Goal: Register for event/course

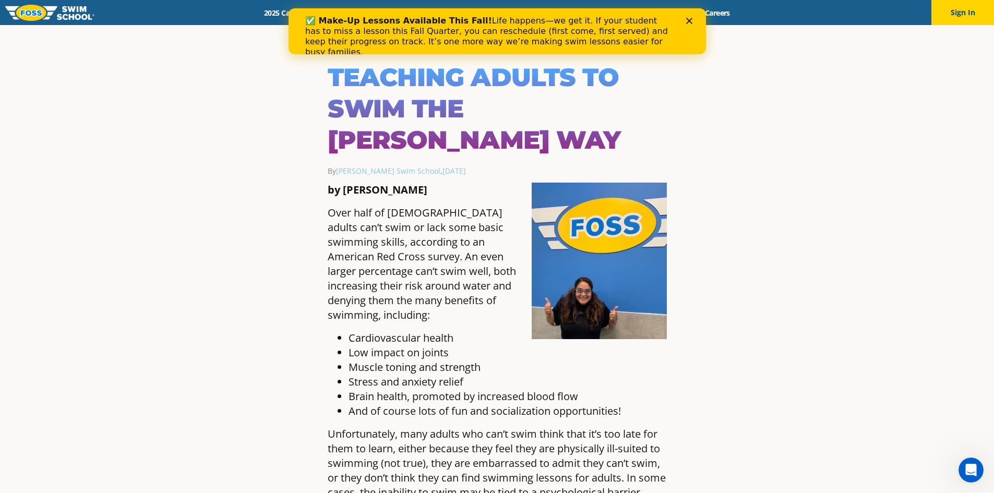
click at [690, 21] on icon "Close" at bounding box center [689, 21] width 6 height 6
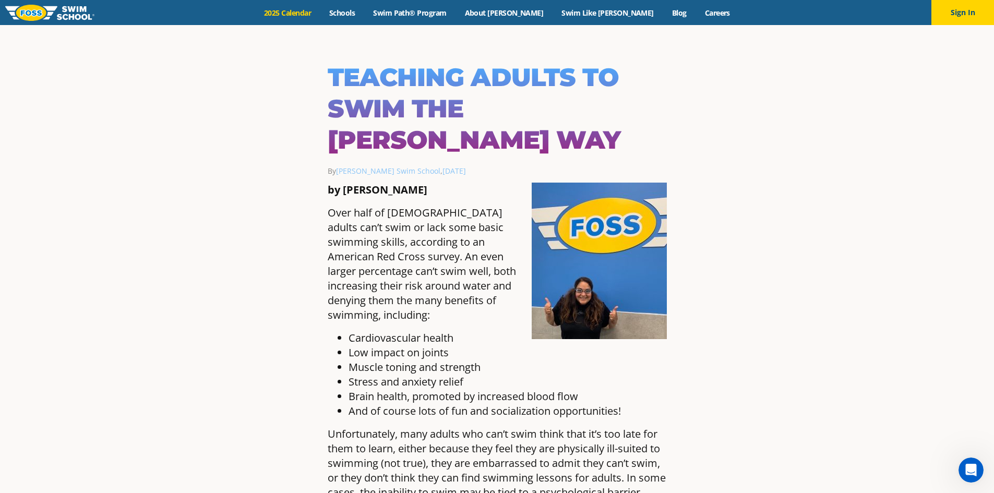
click at [320, 17] on link "2025 Calendar" at bounding box center [287, 13] width 65 height 10
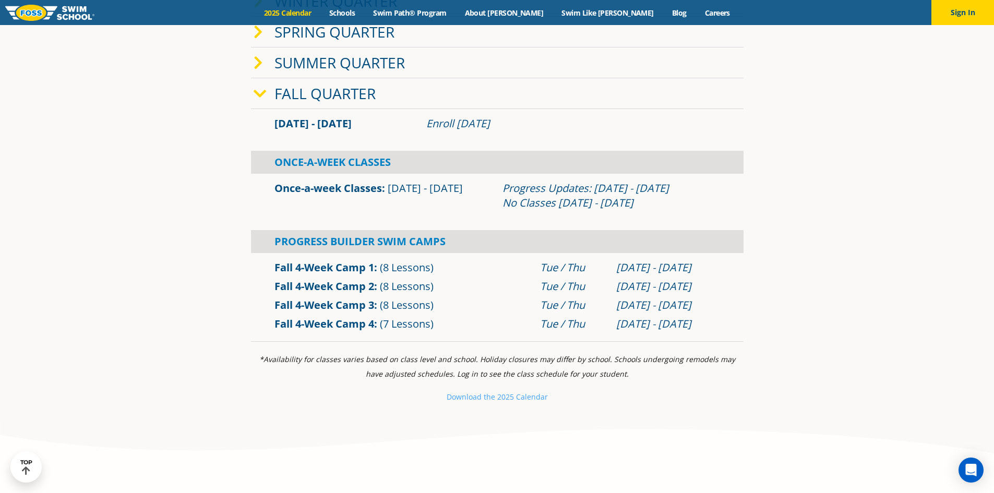
scroll to position [209, 0]
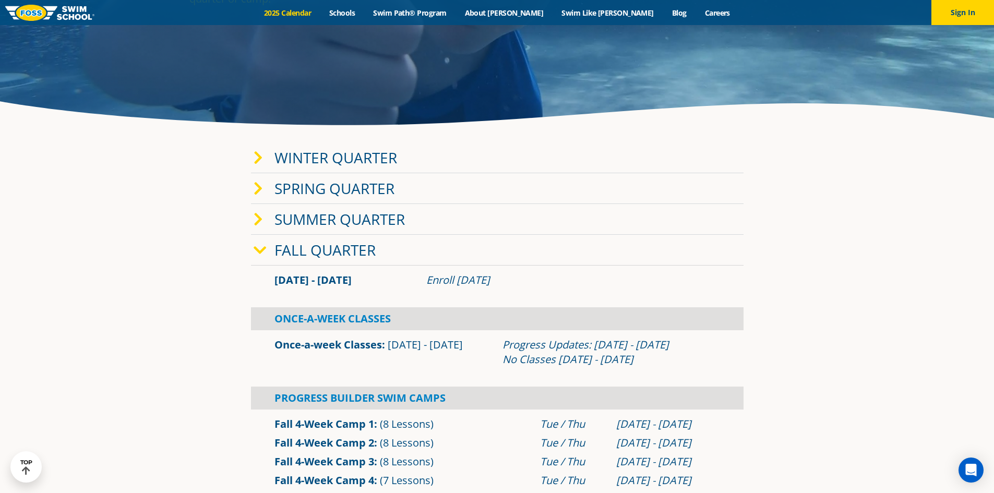
click at [266, 225] on span at bounding box center [264, 219] width 21 height 15
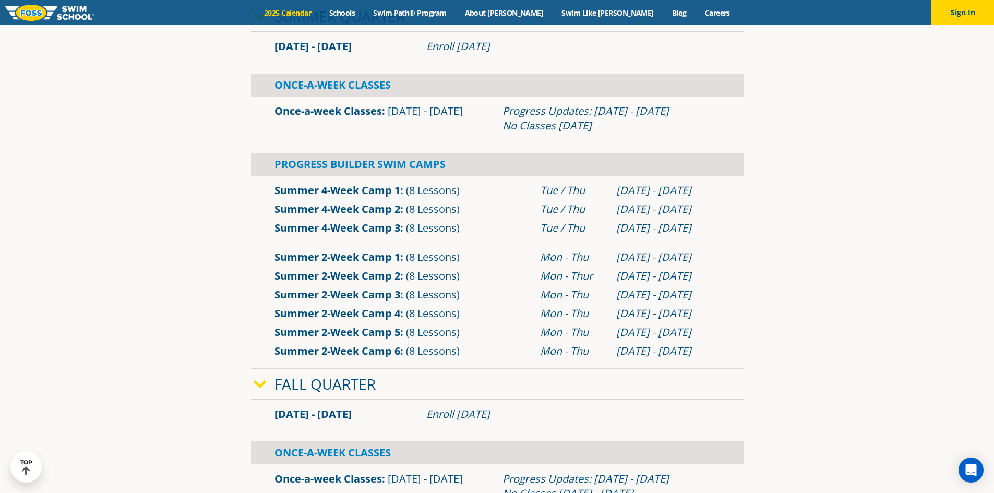
scroll to position [417, 0]
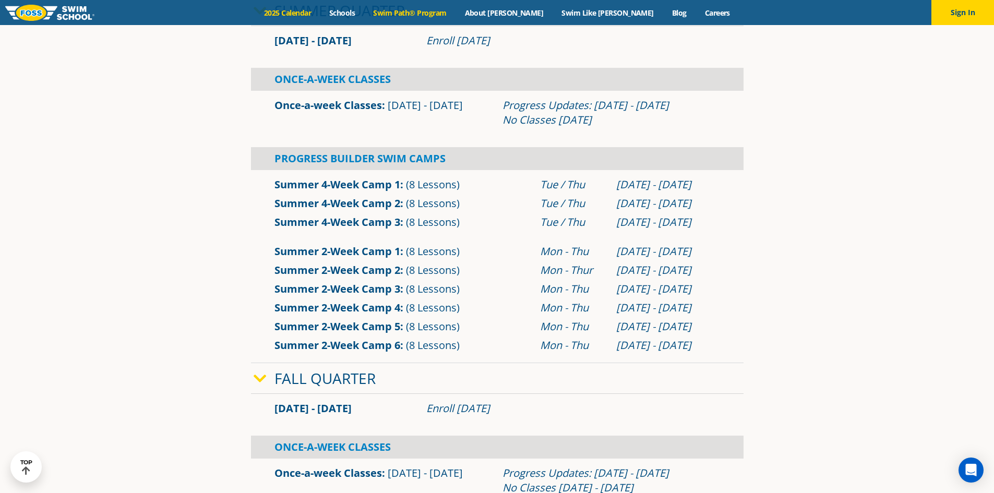
click at [416, 14] on link "Swim Path® Program" at bounding box center [409, 13] width 91 height 10
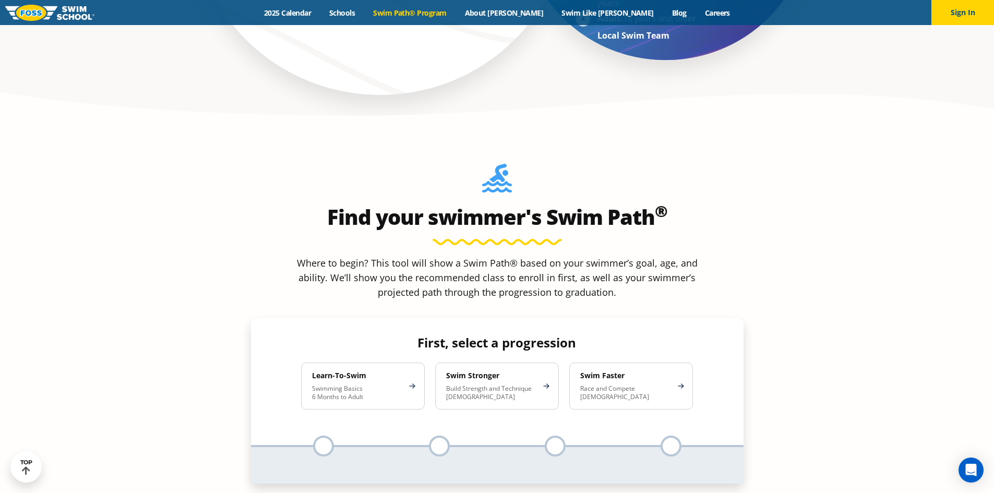
scroll to position [887, 0]
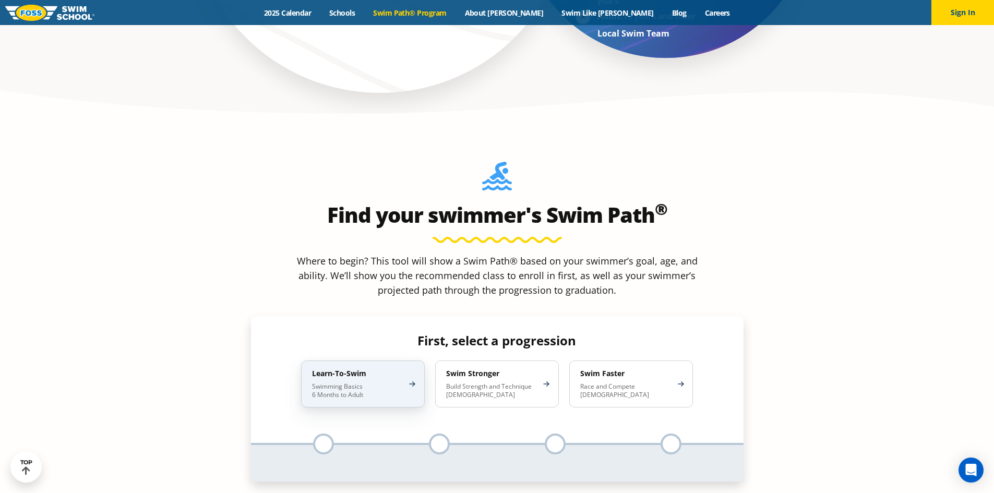
click at [328, 383] on p "Swimming Basics 6 Months to Adult" at bounding box center [357, 391] width 91 height 17
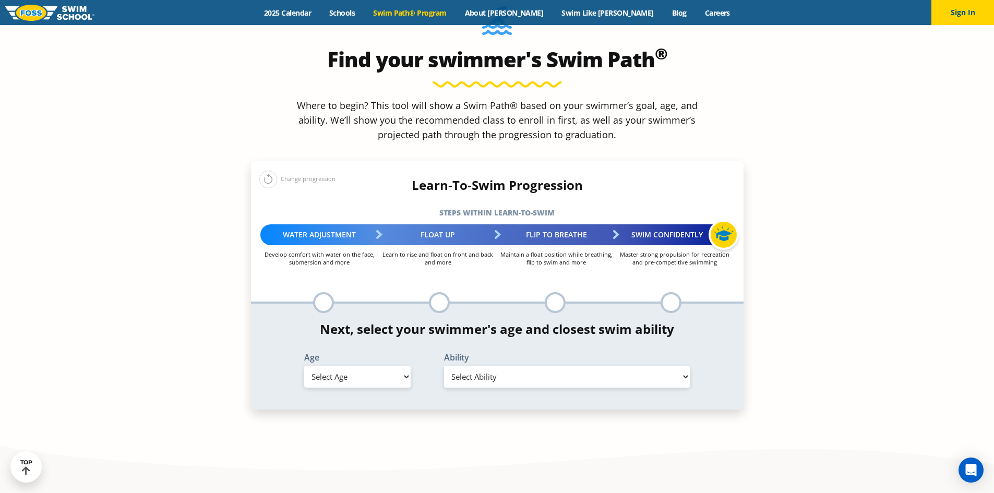
scroll to position [1044, 0]
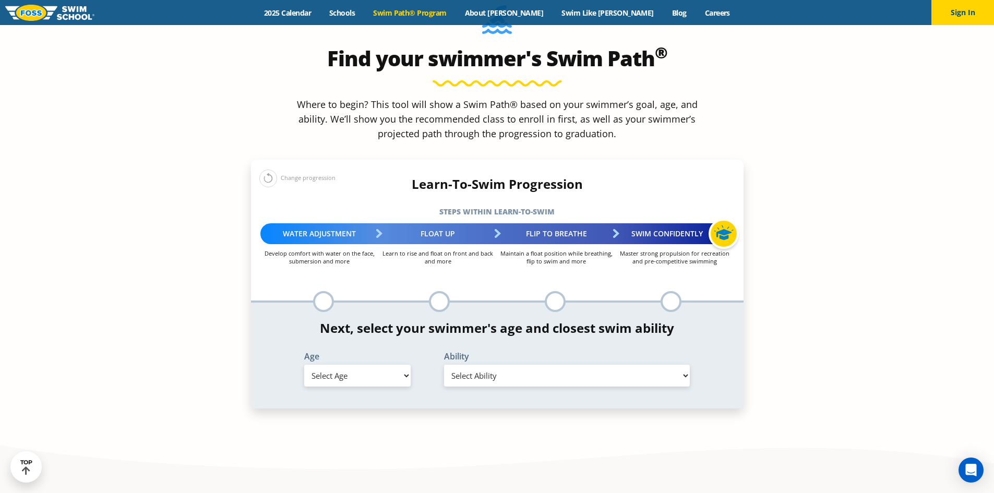
click at [361, 365] on select "Select Age 6 months - 1 year 1 year 2 years 3 years 4 years 5 years 6 years 7 y…" at bounding box center [357, 376] width 106 height 22
select select "adult-18-years-"
click at [304, 365] on select "Select Age 6 months - 1 year 1 year 2 years 3 years 4 years 5 years 6 years 7 y…" at bounding box center [357, 376] width 106 height 22
click at [479, 365] on select "Select Ability First in-water experience When in the water reliant on a life ja…" at bounding box center [567, 376] width 246 height 22
select select "adult-18-years--first-in-water-experience"
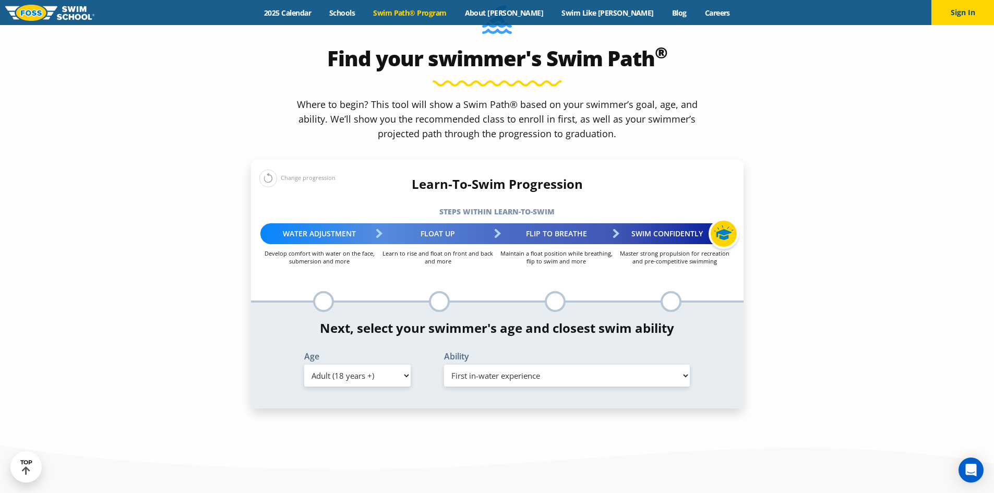
click at [444, 365] on select "Select Ability First in-water experience When in the water reliant on a life ja…" at bounding box center [567, 376] width 246 height 22
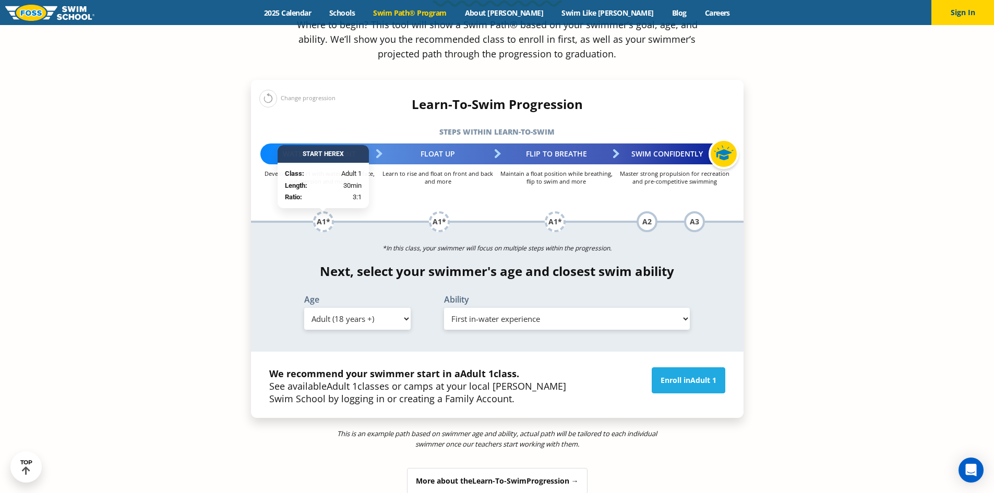
scroll to position [1148, 0]
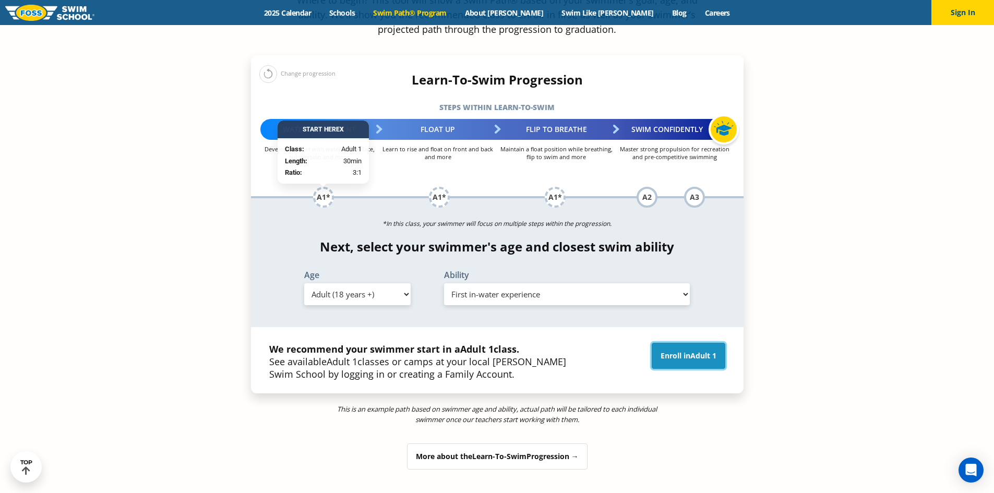
click at [704, 351] on span "Adult 1" at bounding box center [703, 356] width 26 height 10
